Goal: Information Seeking & Learning: Get advice/opinions

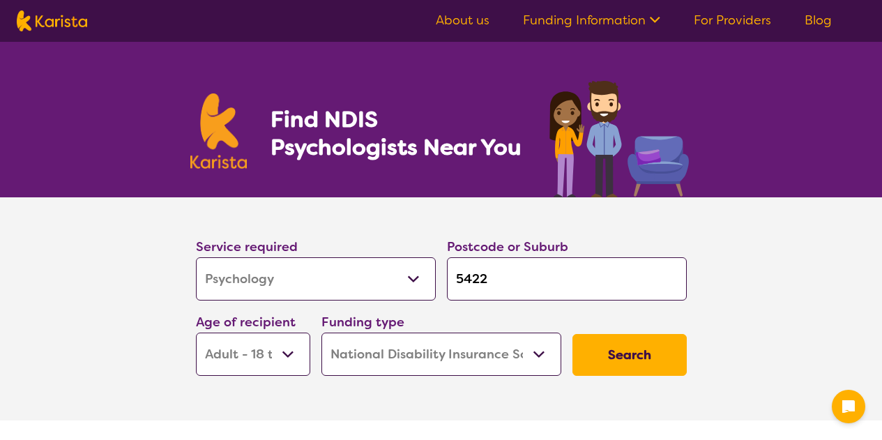
select select "Psychology"
select select "AD"
select select "NDIS"
select select "Psychology"
select select "AD"
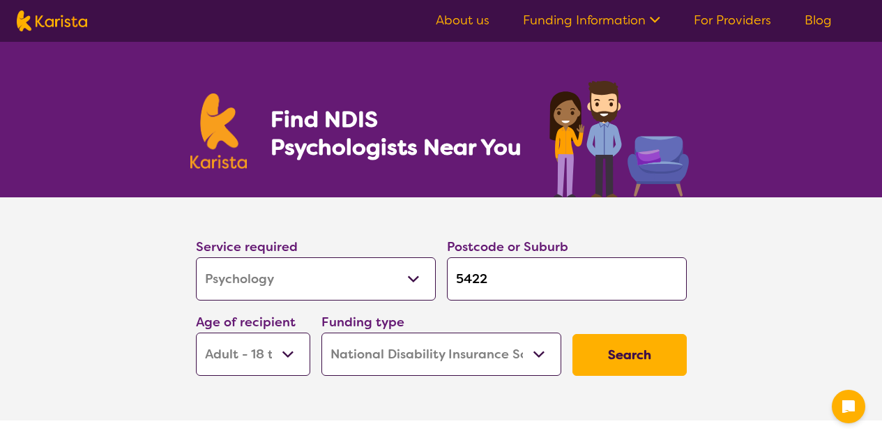
select select "NDIS"
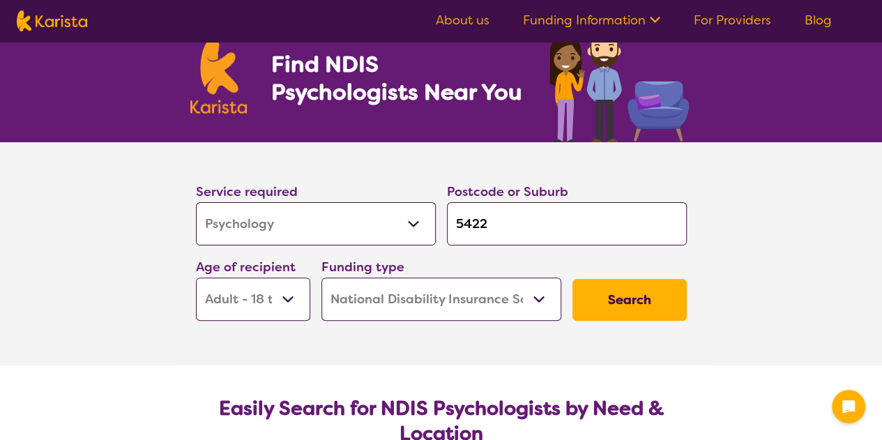
scroll to position [56, 0]
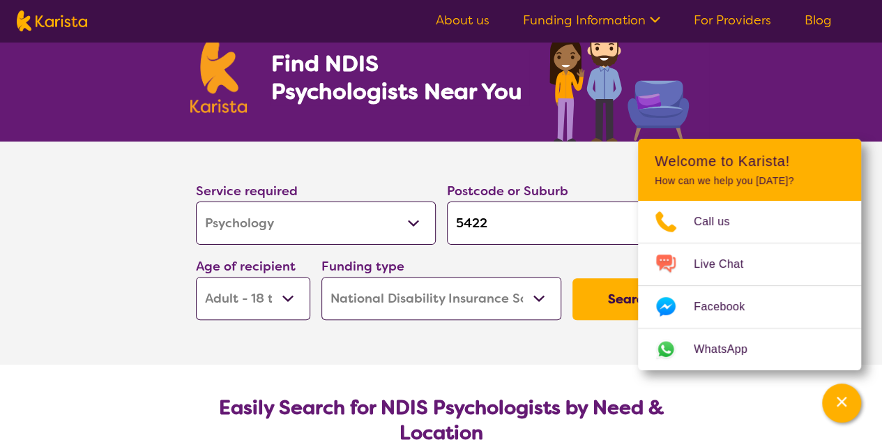
click at [509, 219] on input "5422" at bounding box center [567, 222] width 240 height 43
type input "542"
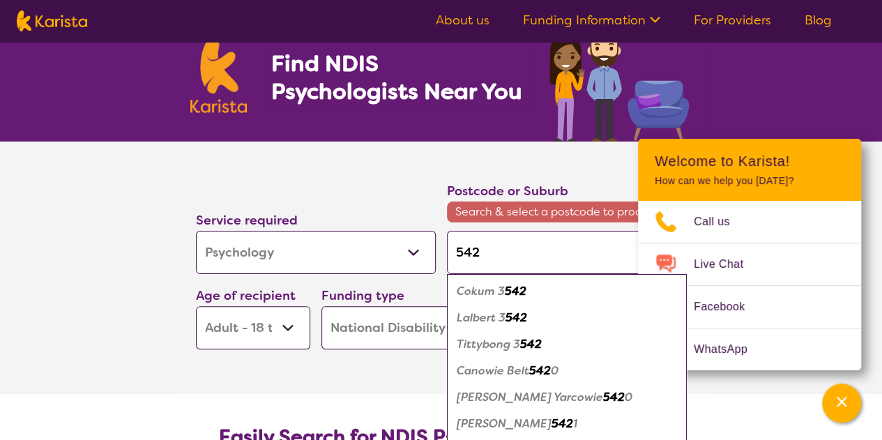
type input "54"
type input "5"
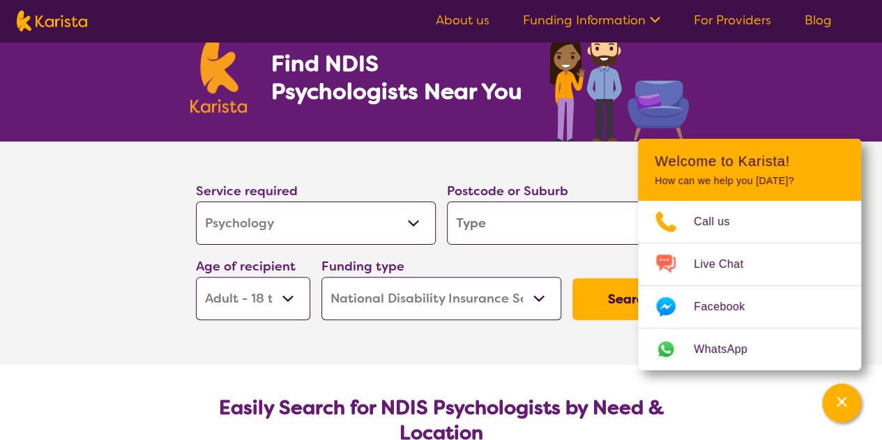
type input "5"
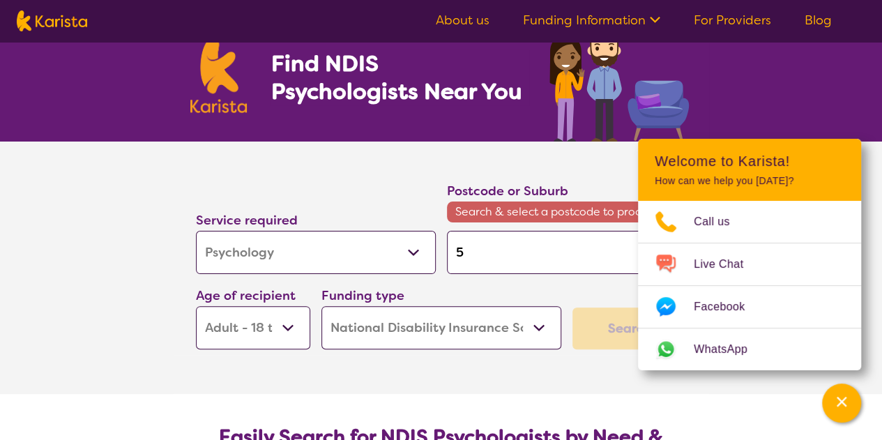
type input "50"
type input "501"
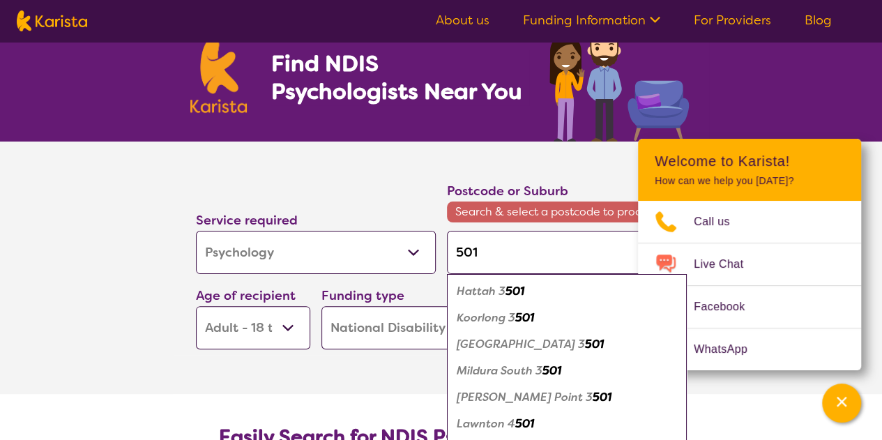
type input "5014"
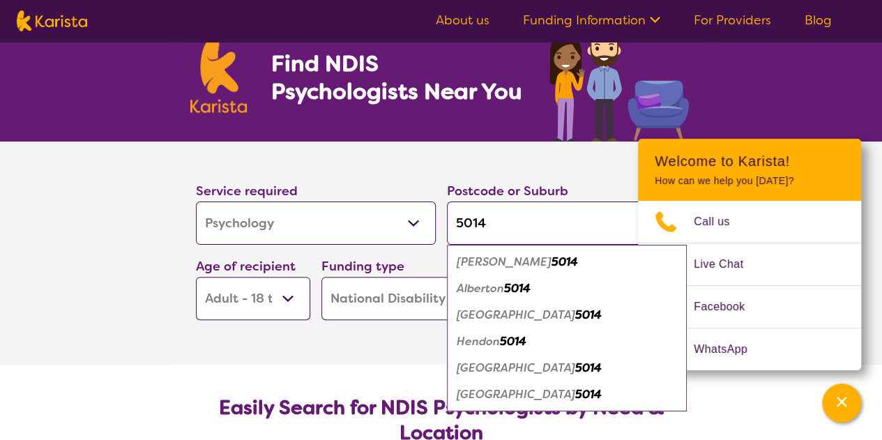
type input "5014"
click at [551, 260] on em "5014" at bounding box center [564, 261] width 26 height 15
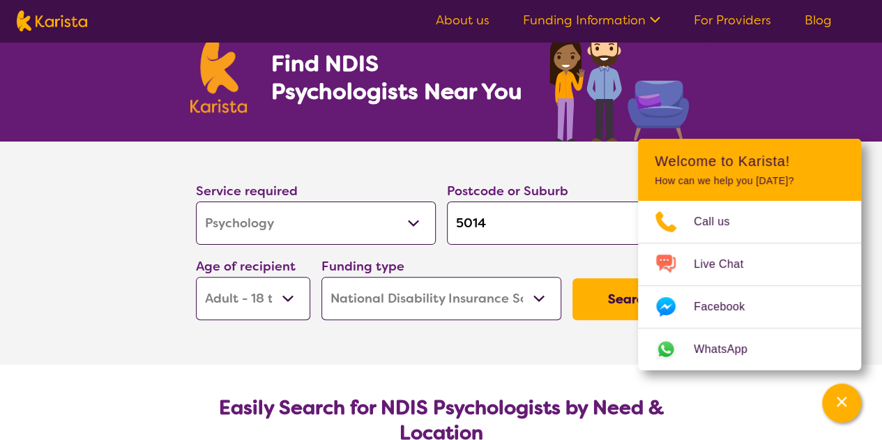
click at [625, 299] on button "Search" at bounding box center [629, 299] width 114 height 42
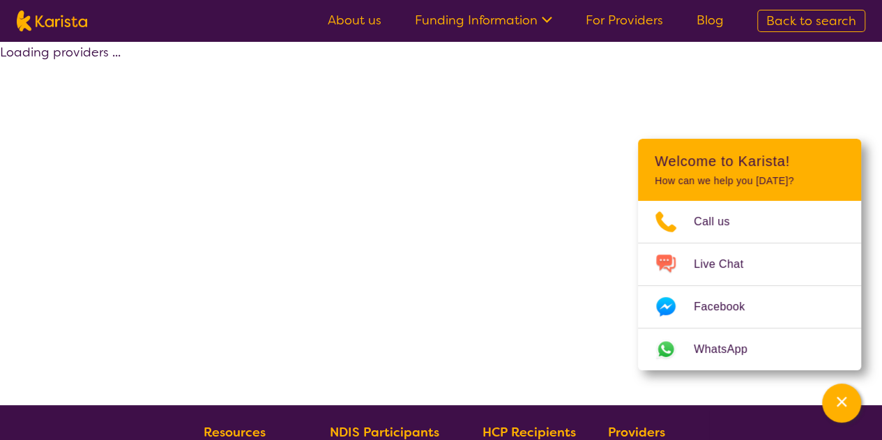
select select "by_score"
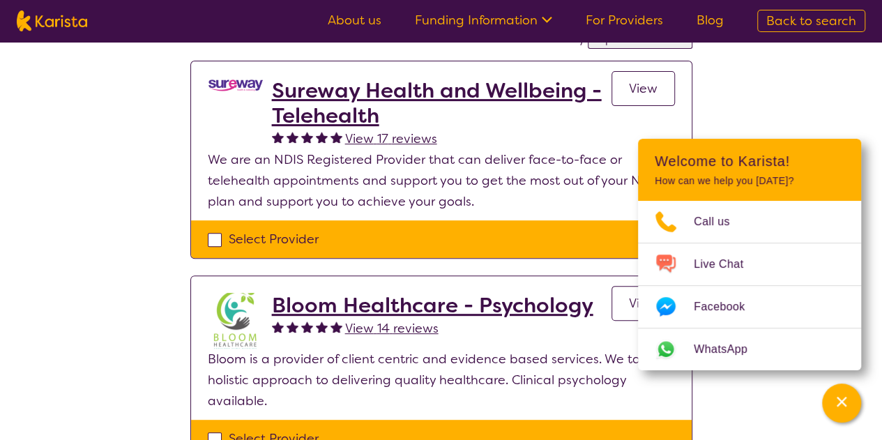
scroll to position [123, 0]
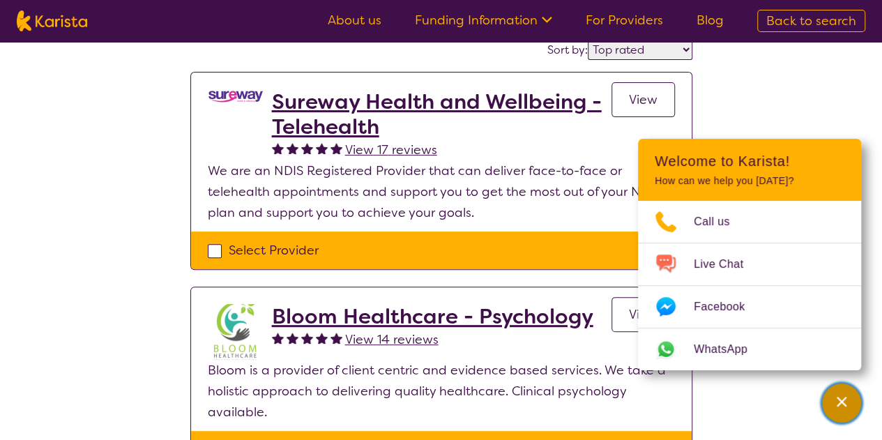
click at [850, 411] on div "Channel Menu" at bounding box center [841, 403] width 28 height 31
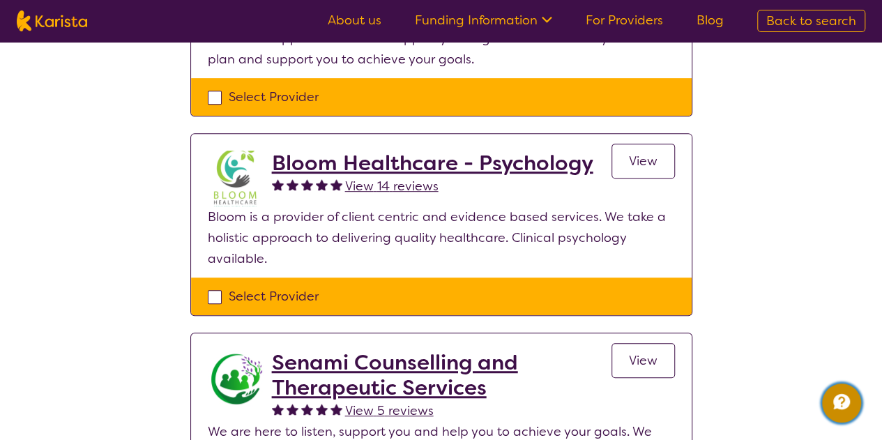
scroll to position [277, 0]
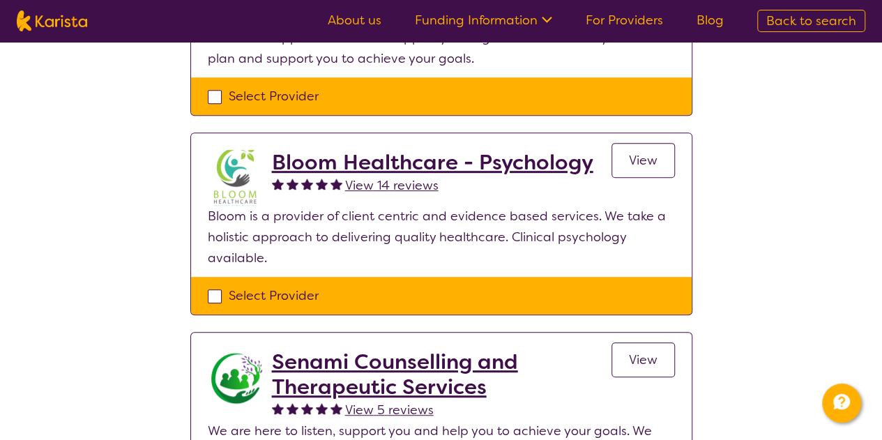
click at [640, 167] on link "View" at bounding box center [642, 160] width 63 height 35
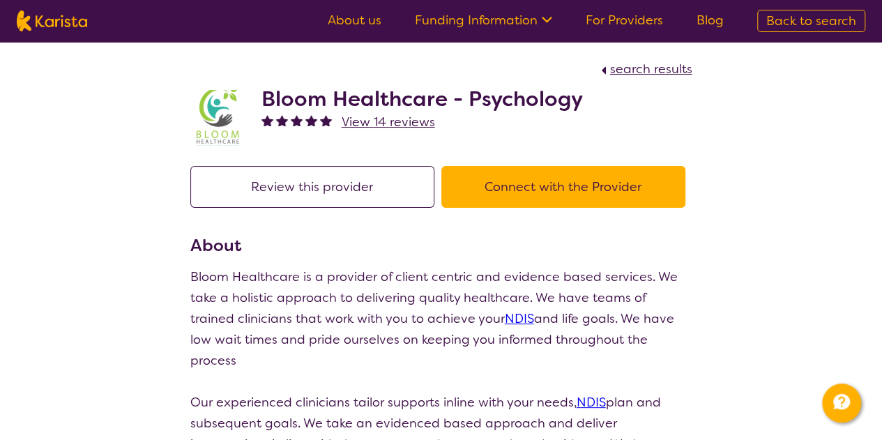
click at [505, 186] on button "Connect with the Provider" at bounding box center [563, 187] width 244 height 42
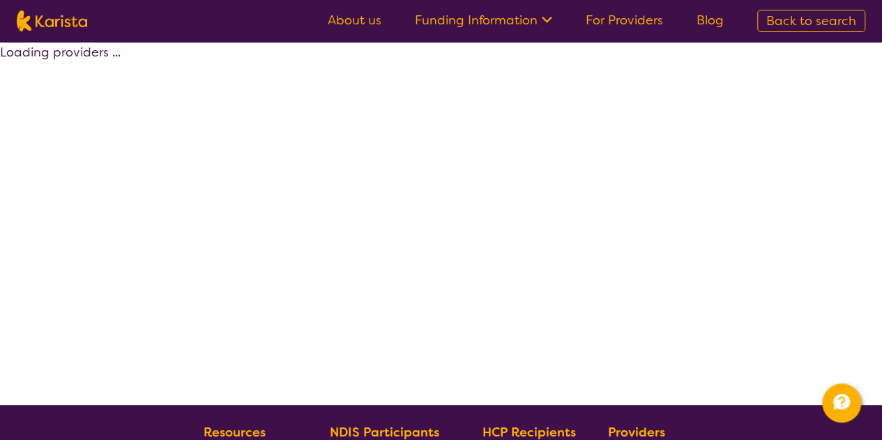
scroll to position [277, 0]
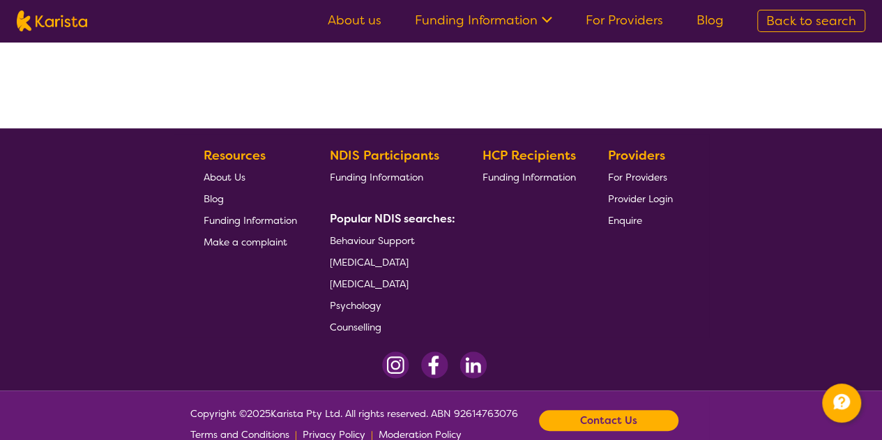
select select "by_score"
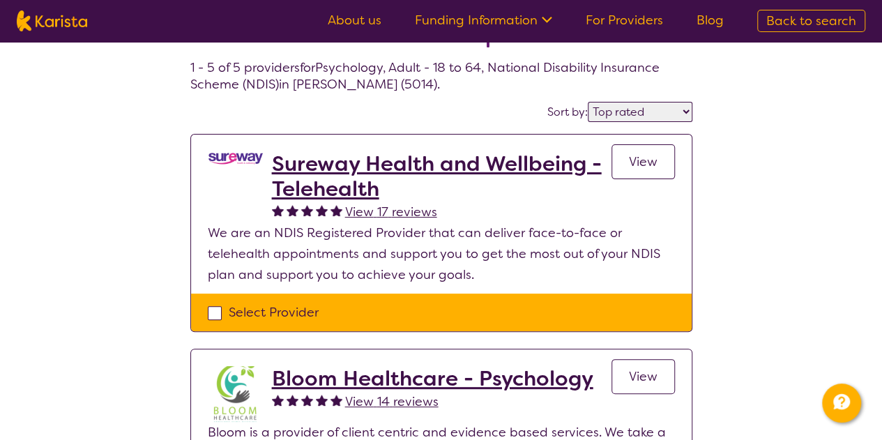
scroll to position [59, 0]
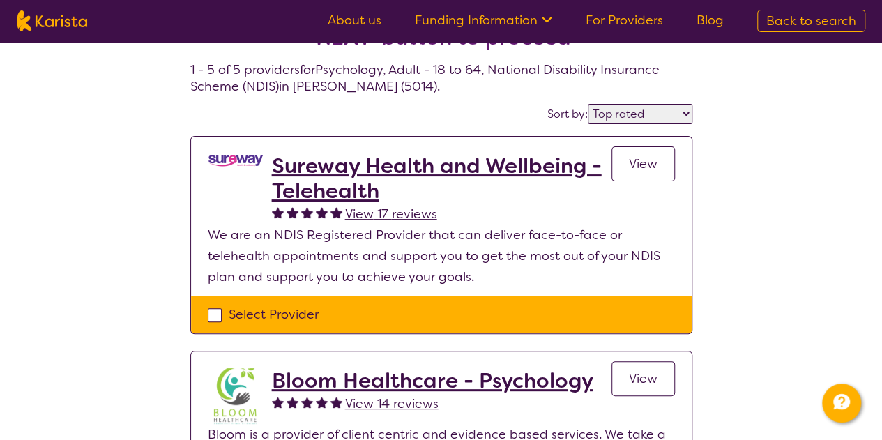
click at [366, 169] on h2 "Sureway Health and Wellbeing - Telehealth" at bounding box center [441, 178] width 339 height 50
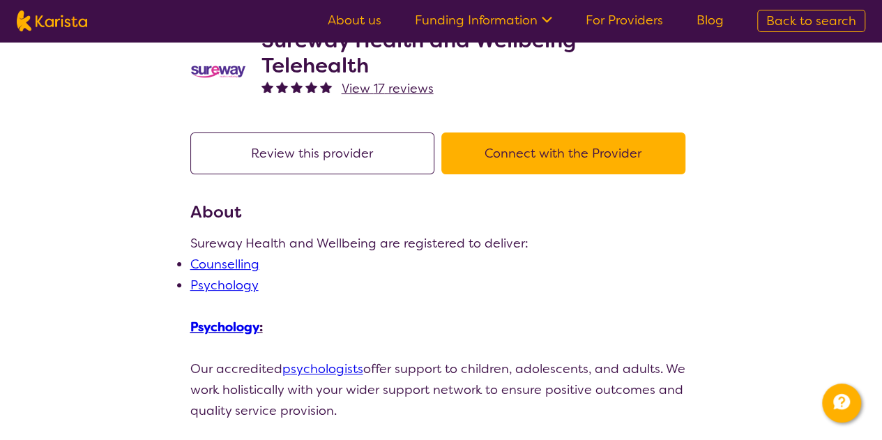
select select "by_score"
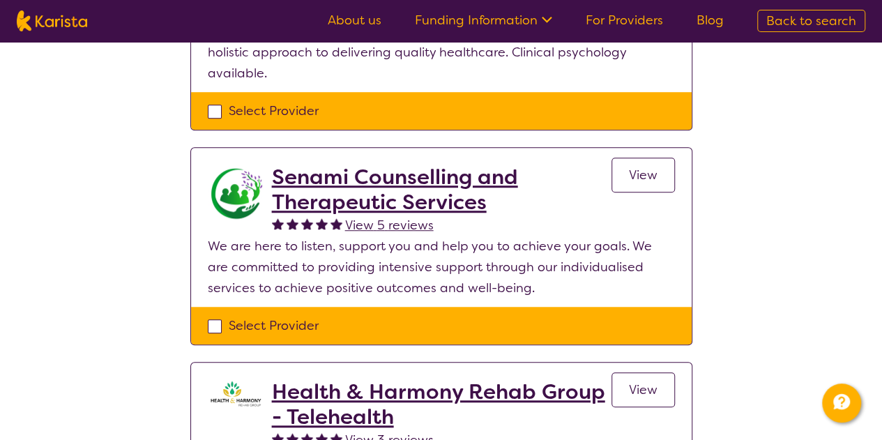
scroll to position [462, 0]
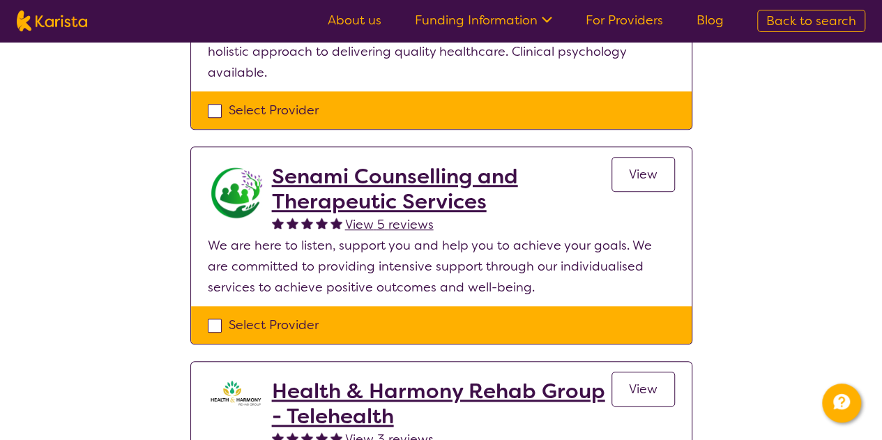
click at [449, 185] on h2 "Senami Counselling and Therapeutic Services" at bounding box center [441, 189] width 339 height 50
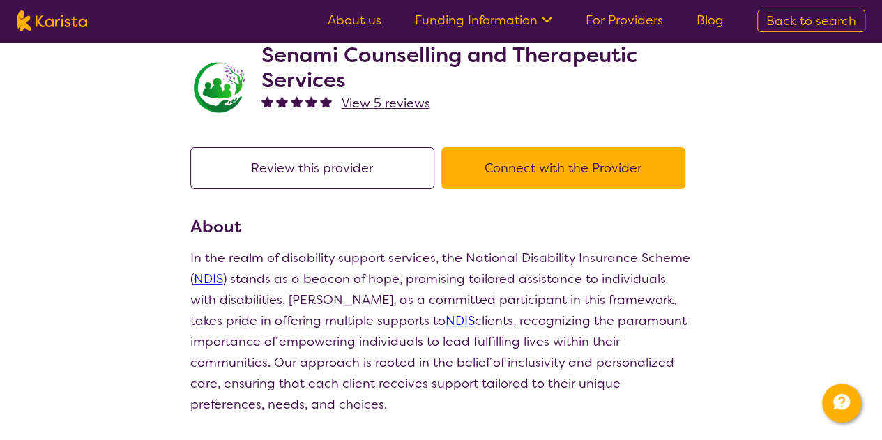
scroll to position [42, 0]
